Goal: Information Seeking & Learning: Learn about a topic

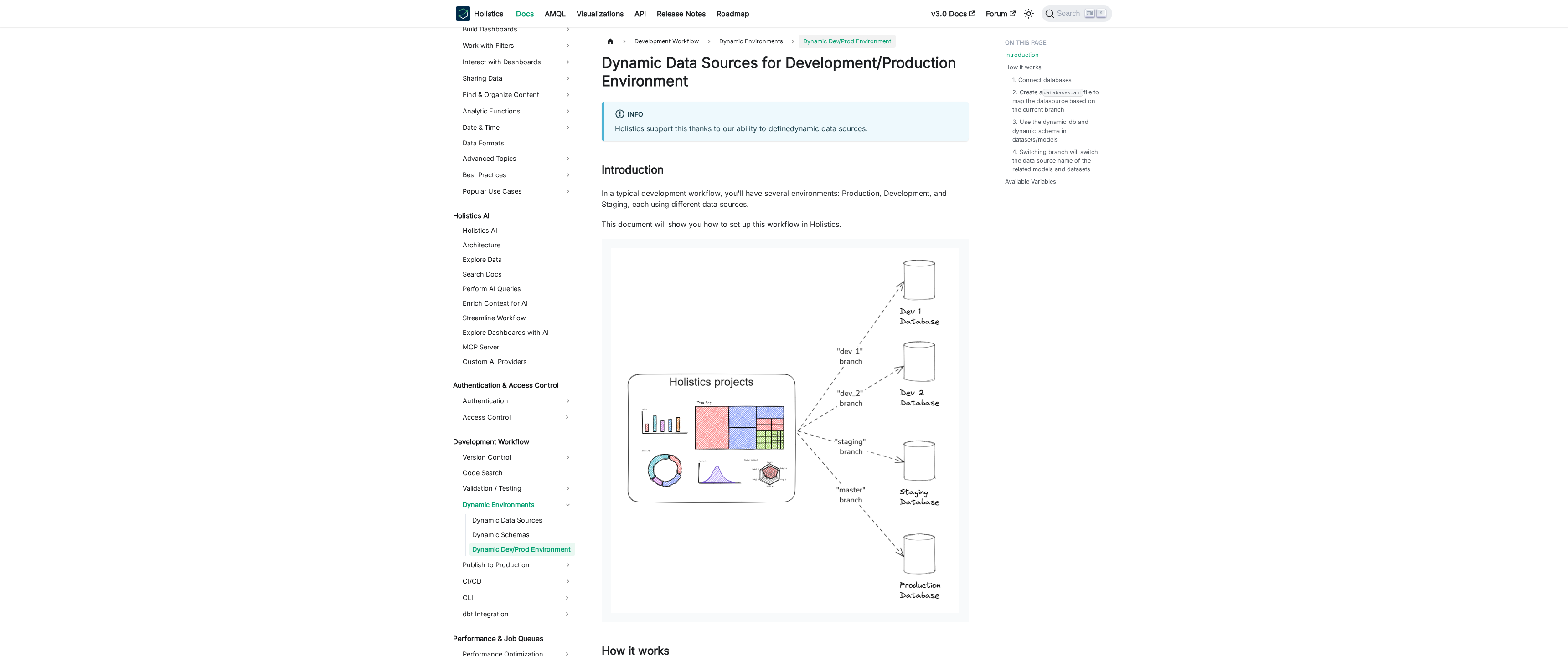
scroll to position [313, 0]
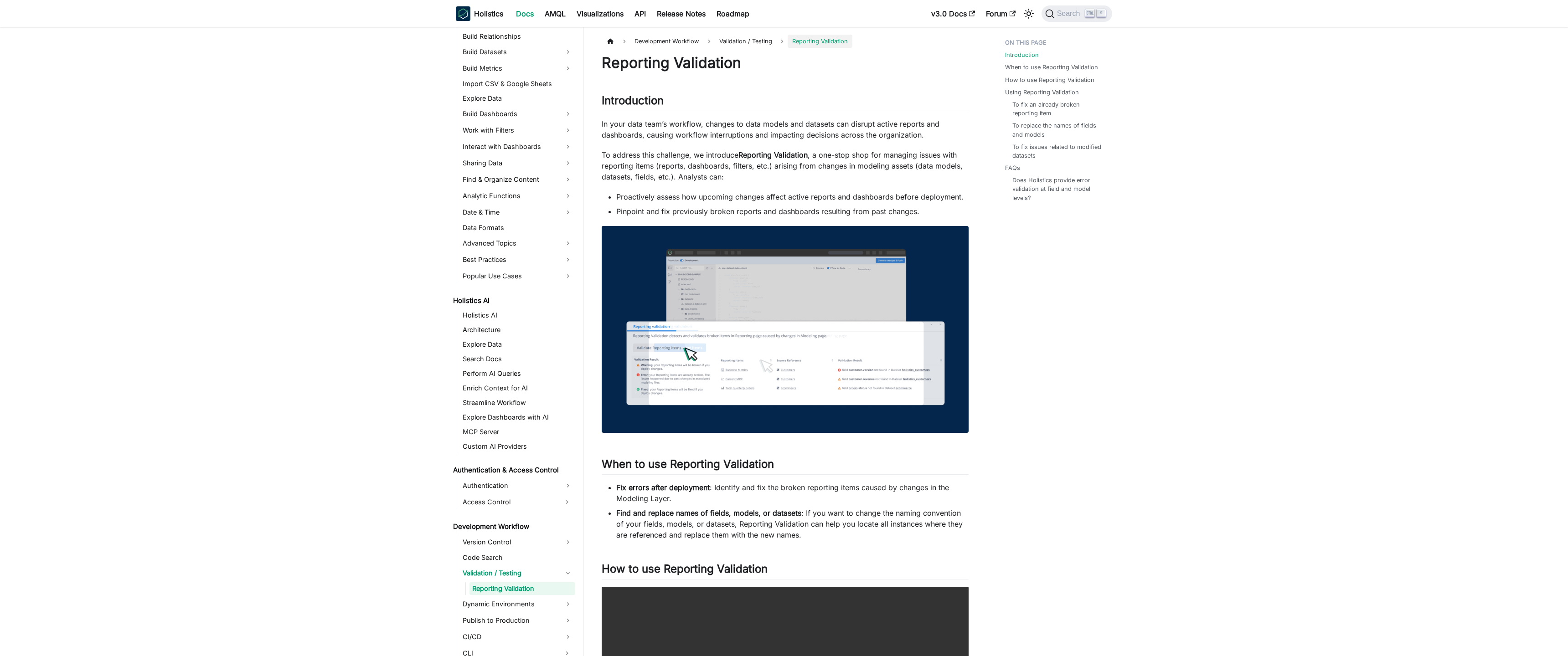
scroll to position [268, 0]
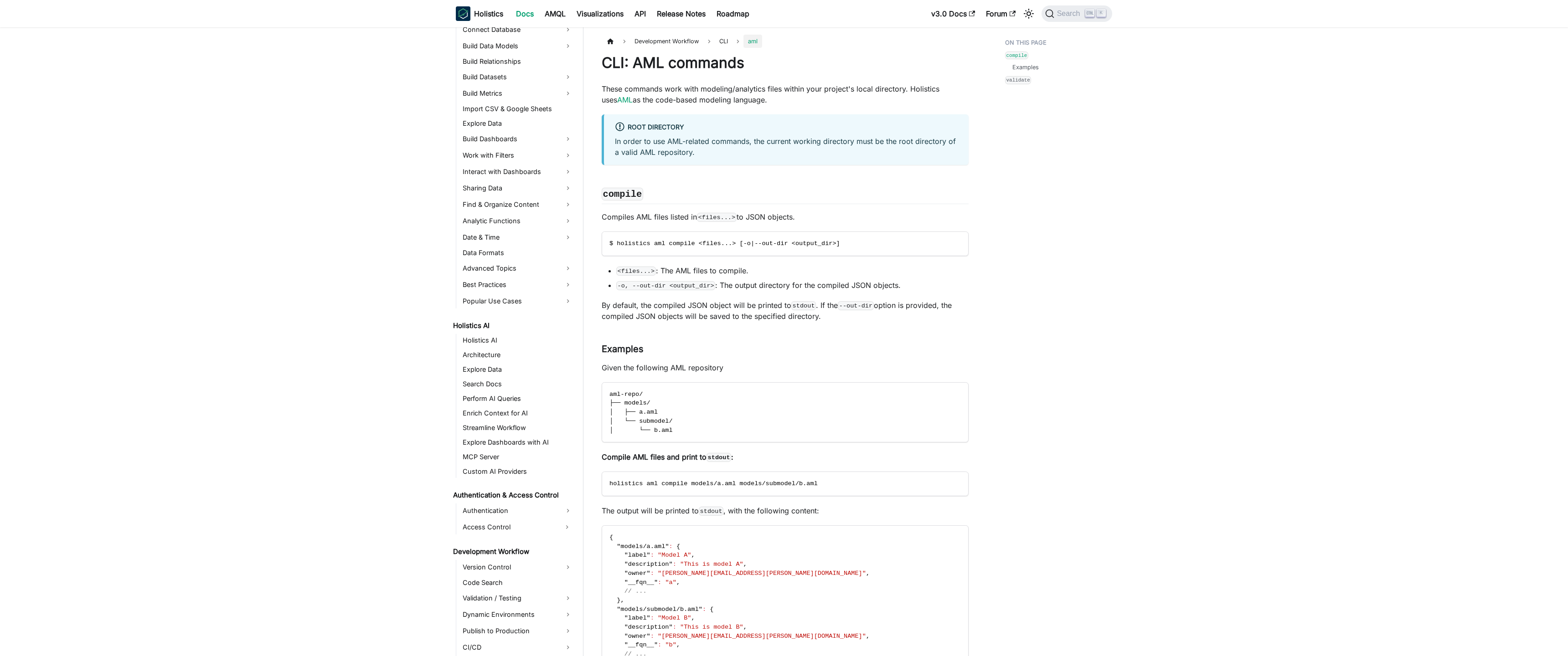
scroll to position [348, 0]
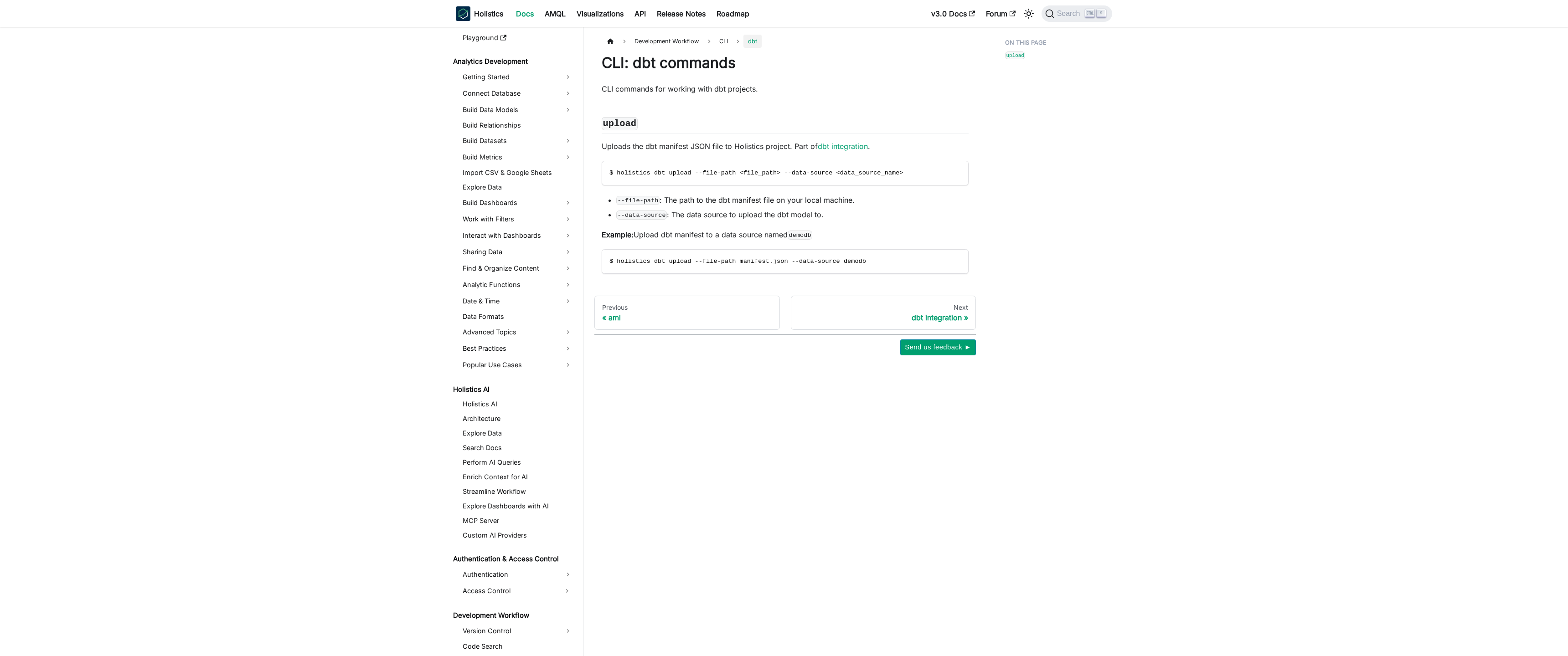
scroll to position [363, 0]
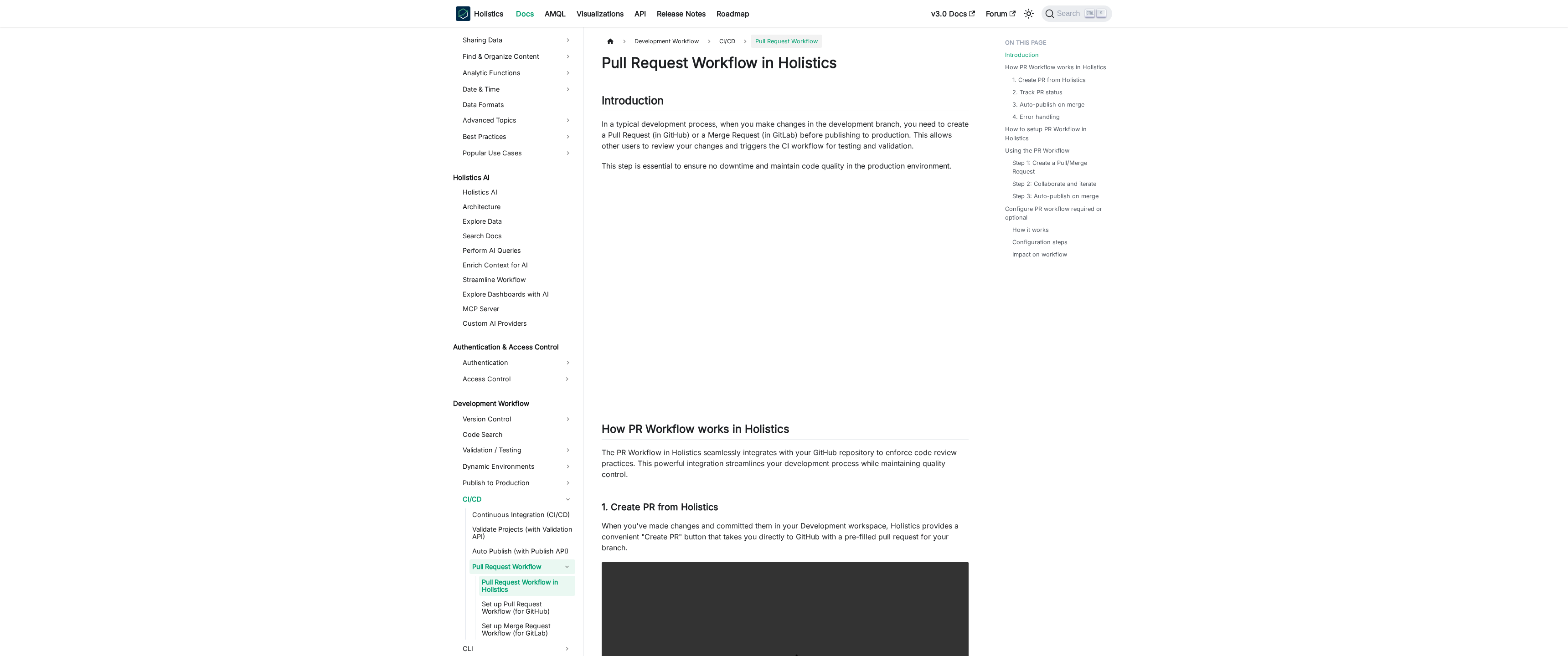
scroll to position [392, 0]
